Goal: Task Accomplishment & Management: Manage account settings

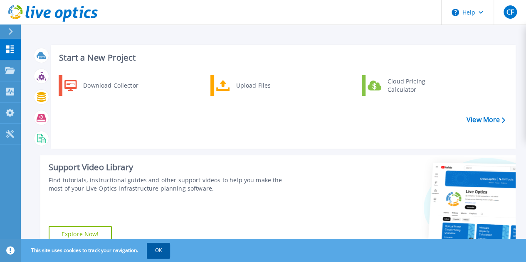
click at [159, 253] on button "OK" at bounding box center [158, 250] width 23 height 15
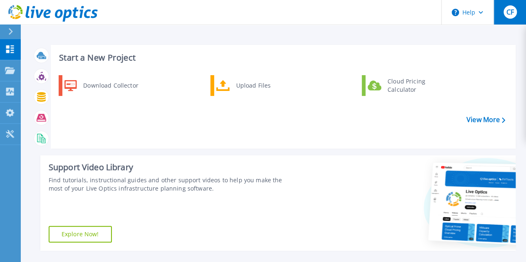
click at [509, 10] on span "CF" at bounding box center [509, 12] width 7 height 7
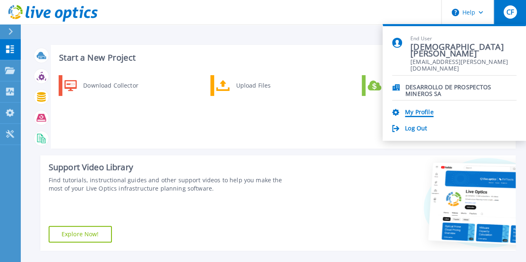
click at [423, 113] on link "My Profile" at bounding box center [419, 113] width 28 height 8
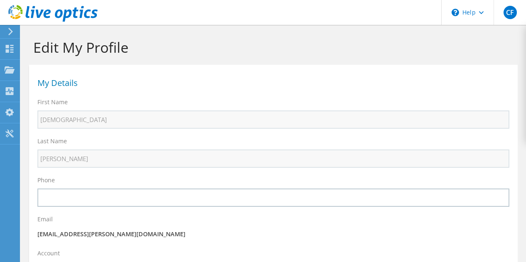
select select "10"
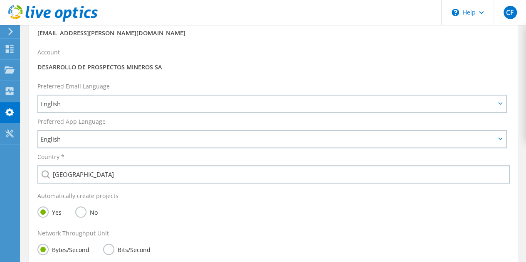
scroll to position [203, 0]
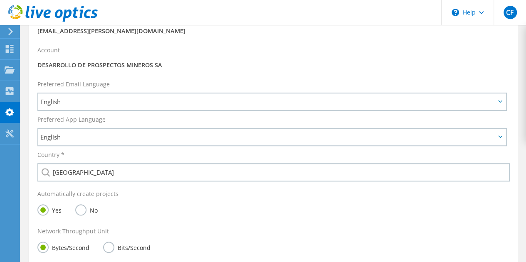
click at [118, 59] on div "Account DESARROLLO DE PROSPECTOS MINEROS SA" at bounding box center [273, 59] width 488 height 34
click at [119, 64] on p "DESARROLLO DE PROSPECTOS MINEROS SA" at bounding box center [273, 65] width 472 height 9
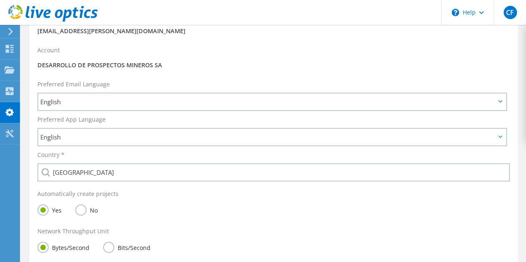
click at [119, 64] on p "DESARROLLO DE PROSPECTOS MINEROS SA" at bounding box center [273, 65] width 472 height 9
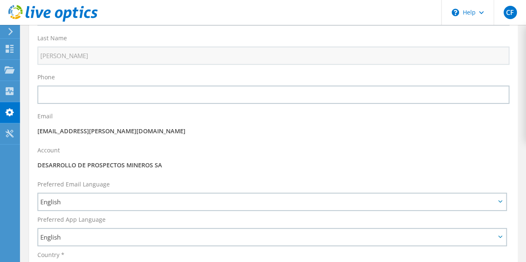
scroll to position [96, 0]
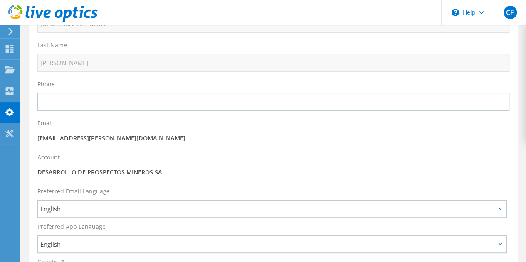
click at [177, 168] on p "DESARROLLO DE PROSPECTOS MINEROS SA" at bounding box center [273, 172] width 472 height 9
click at [169, 176] on p "DESARROLLO DE PROSPECTOS MINEROS SA" at bounding box center [273, 172] width 472 height 9
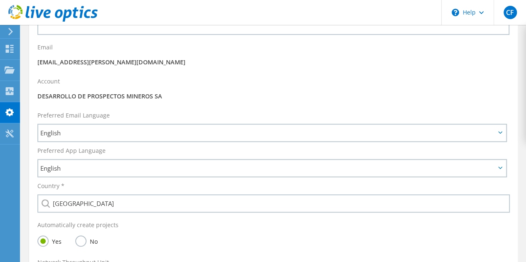
scroll to position [292, 0]
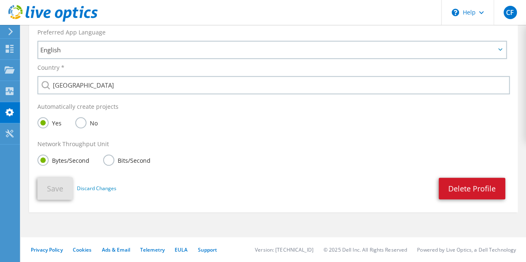
click at [468, 190] on link "Delete Profile" at bounding box center [472, 189] width 67 height 22
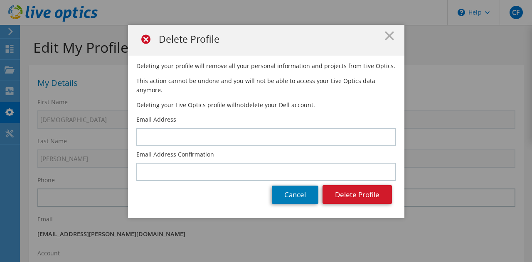
click at [336, 185] on button "Delete Profile" at bounding box center [357, 194] width 69 height 19
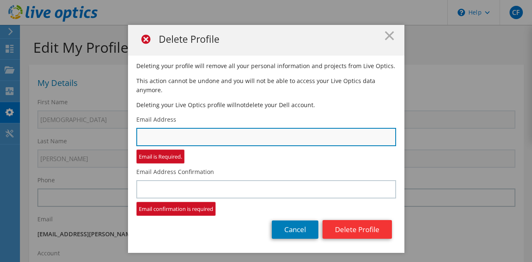
click at [169, 128] on input "text" at bounding box center [266, 137] width 260 height 18
type input "[EMAIL_ADDRESS][PERSON_NAME][DOMAIN_NAME]"
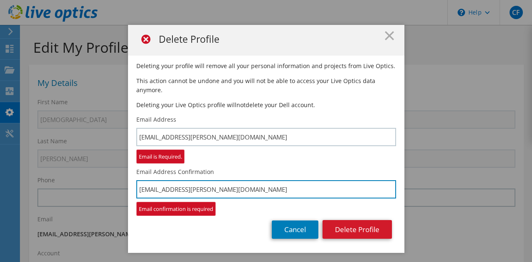
type input "[EMAIL_ADDRESS][PERSON_NAME][DOMAIN_NAME]"
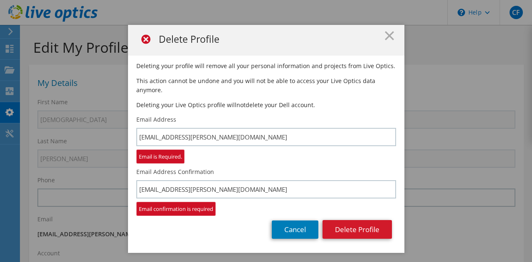
click at [339, 220] on button "Delete Profile" at bounding box center [357, 229] width 69 height 19
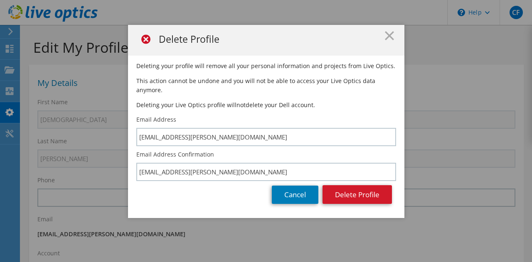
click at [345, 185] on button "Delete Profile" at bounding box center [357, 194] width 69 height 19
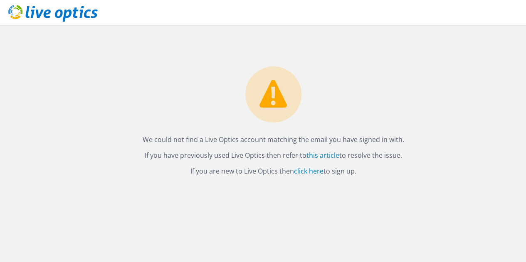
click at [504, 65] on div "We could not find a Live Optics account matching the email you have signed in w…" at bounding box center [273, 101] width 505 height 152
click at [307, 170] on link "click here" at bounding box center [309, 171] width 30 height 9
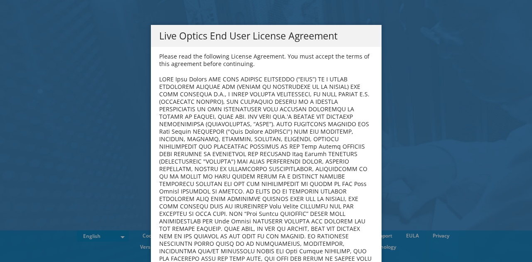
click at [154, 166] on div "Please read the following License Agreement. You must accept the terms of this …" at bounding box center [266, 158] width 231 height 222
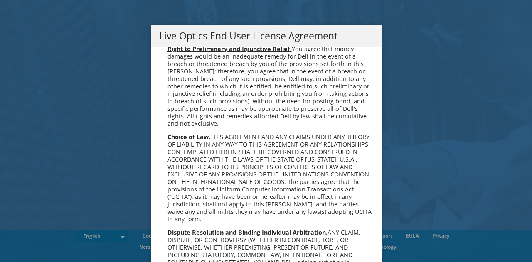
scroll to position [3143, 0]
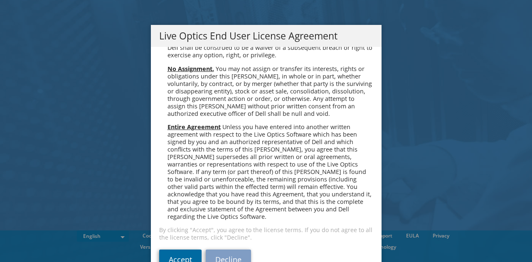
click at [175, 250] on link "Accept" at bounding box center [180, 260] width 42 height 20
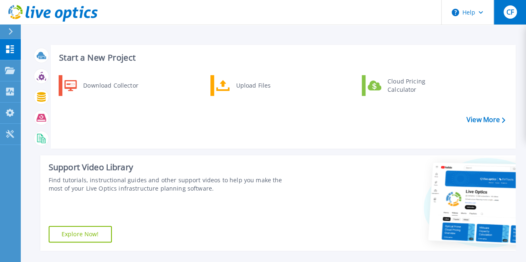
click at [519, 11] on button "CF" at bounding box center [509, 12] width 32 height 25
